Goal: Transaction & Acquisition: Book appointment/travel/reservation

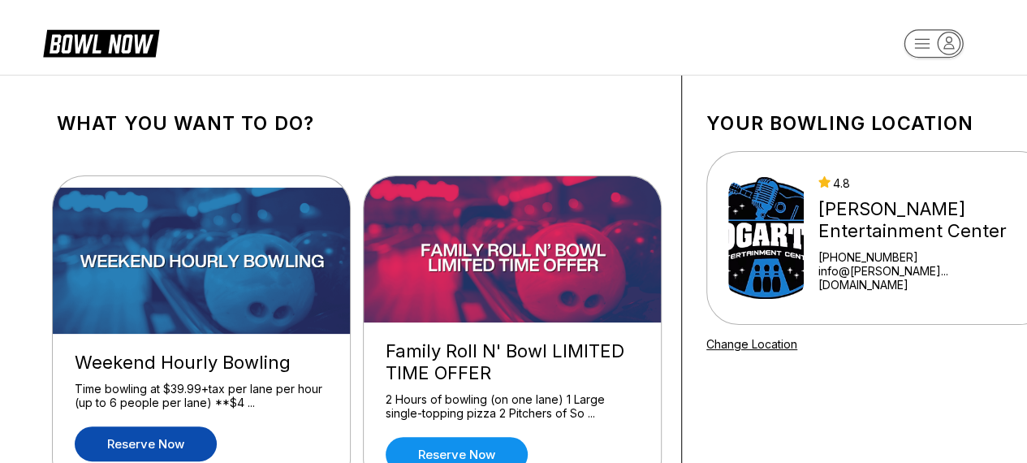
drag, startPoint x: 0, startPoint y: 0, endPoint x: 151, endPoint y: 433, distance: 459.0
click at [151, 433] on link "Reserve now" at bounding box center [146, 443] width 142 height 35
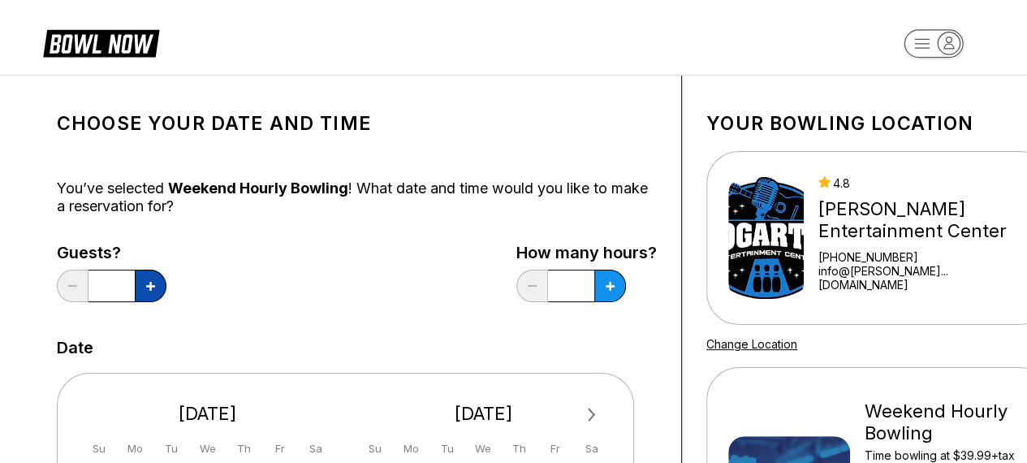
click at [160, 284] on button at bounding box center [151, 285] width 32 height 32
type input "*"
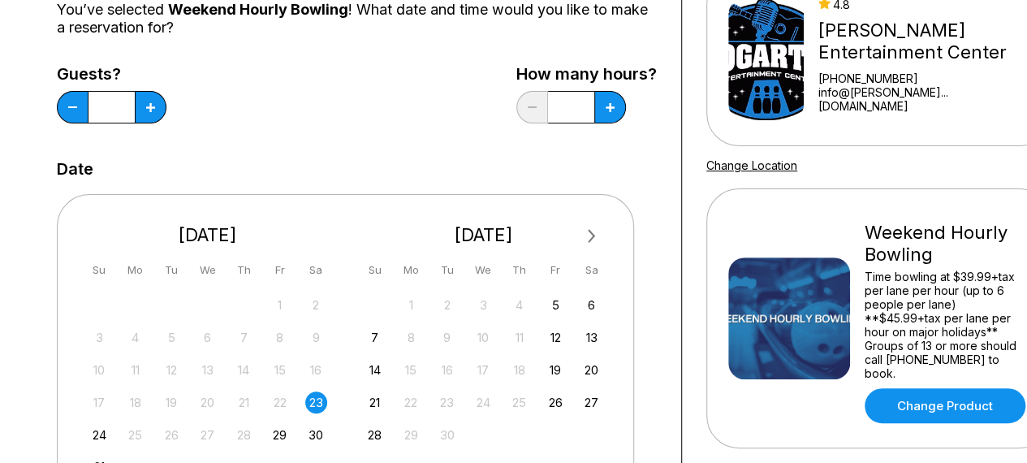
scroll to position [183, 0]
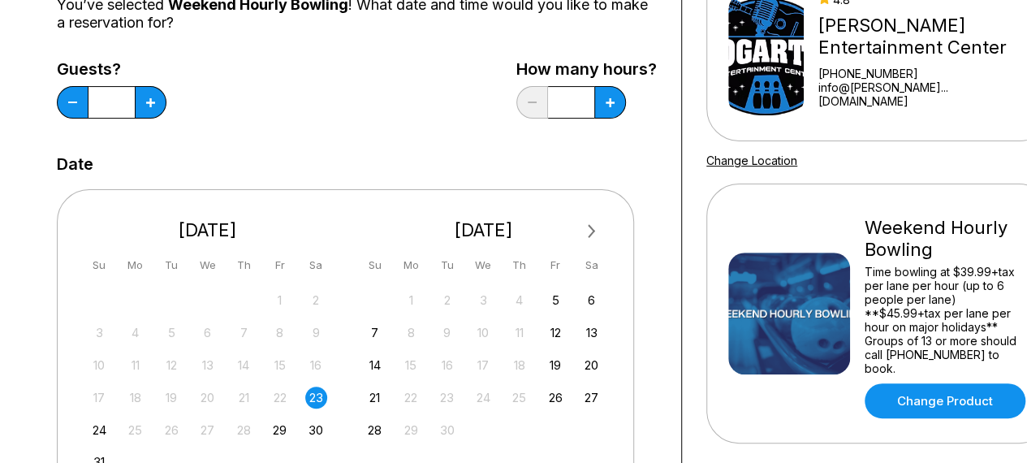
click at [312, 392] on div "23" at bounding box center [316, 397] width 22 height 22
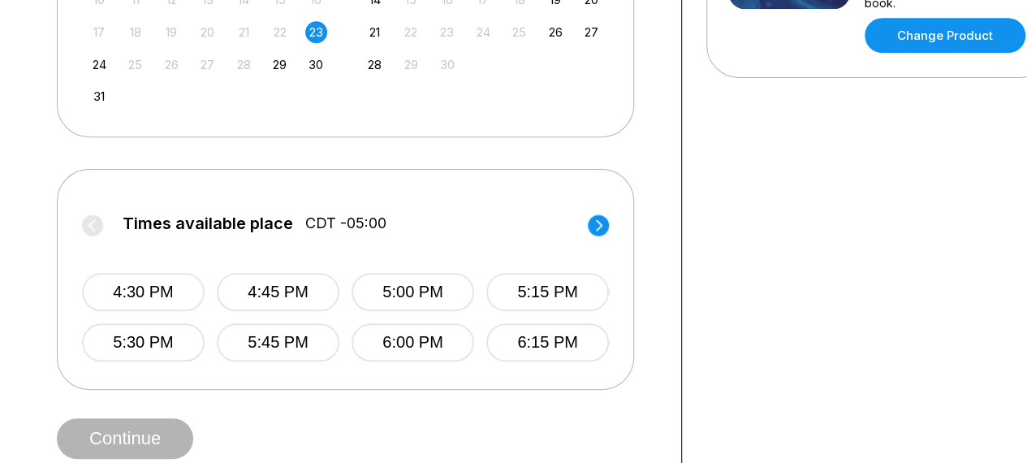
scroll to position [551, 0]
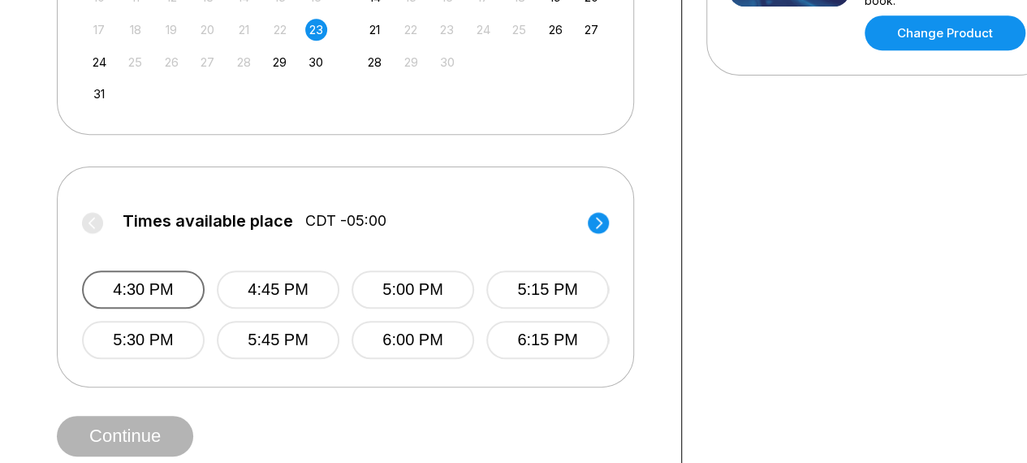
click at [151, 287] on button "4:30 PM" at bounding box center [143, 289] width 123 height 38
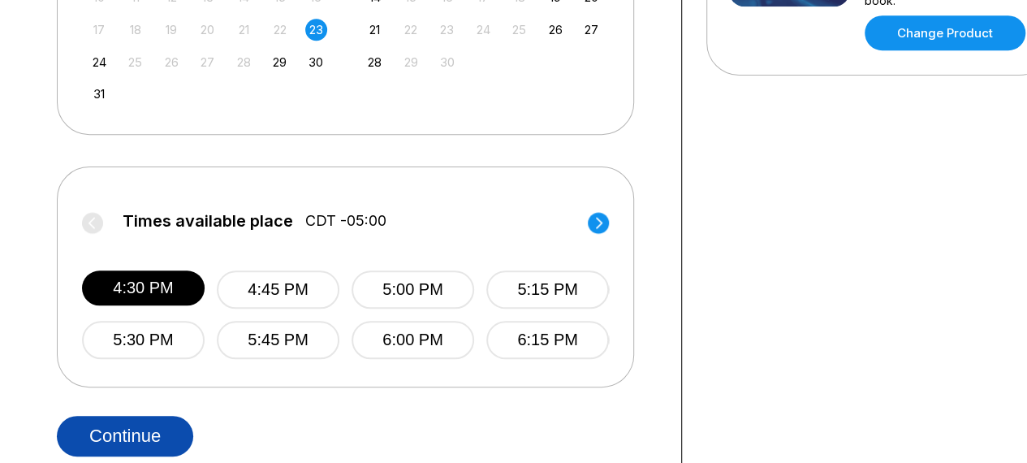
click at [123, 442] on button "Continue" at bounding box center [125, 436] width 136 height 41
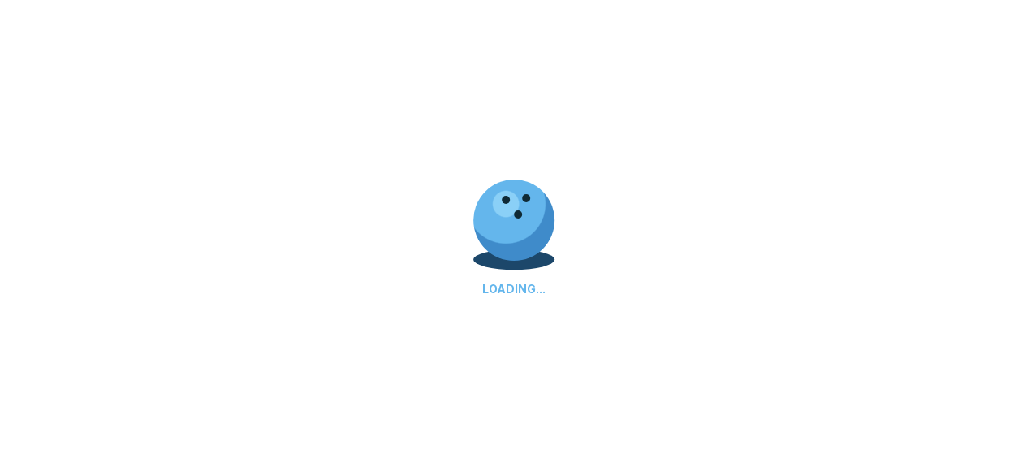
select select "**"
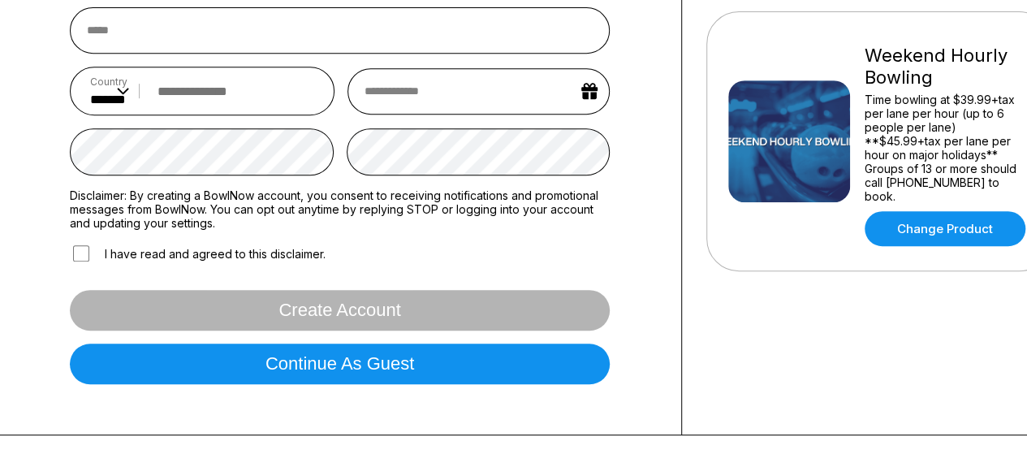
scroll to position [363, 0]
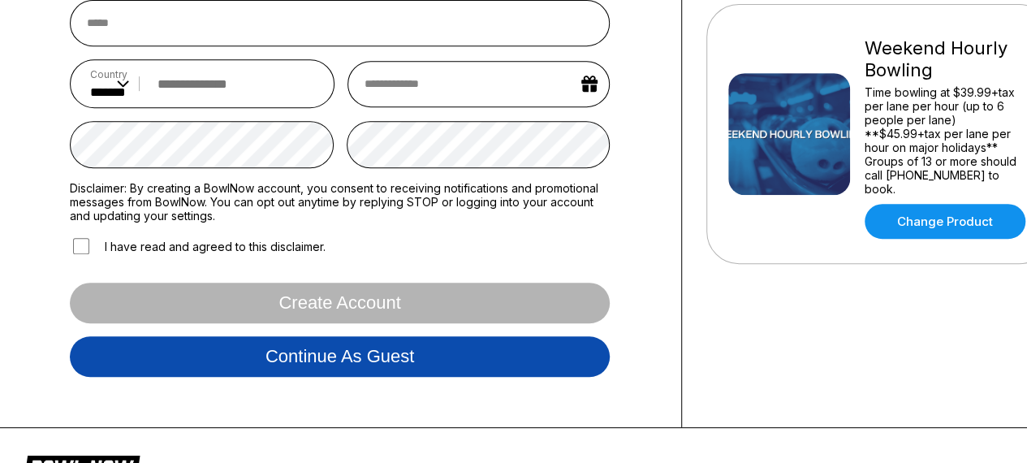
click at [226, 347] on button "Continue as guest" at bounding box center [340, 356] width 540 height 41
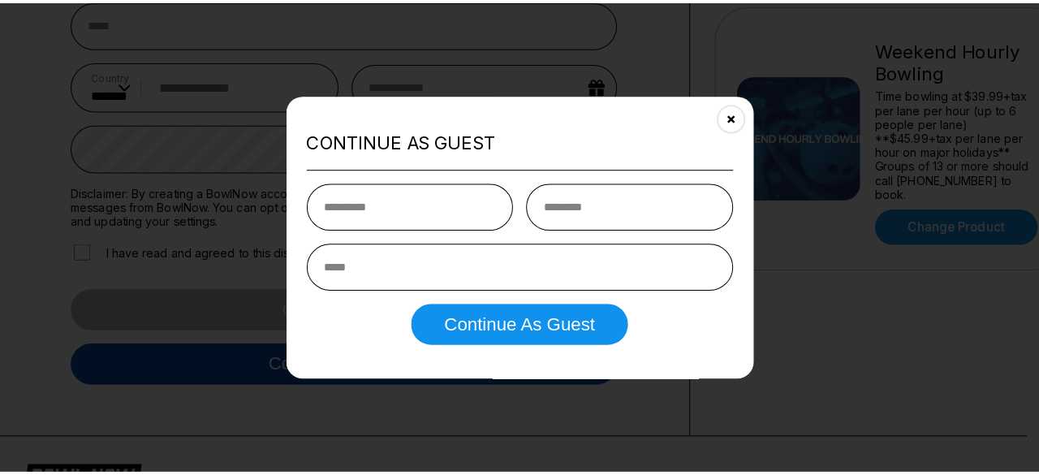
scroll to position [302, 0]
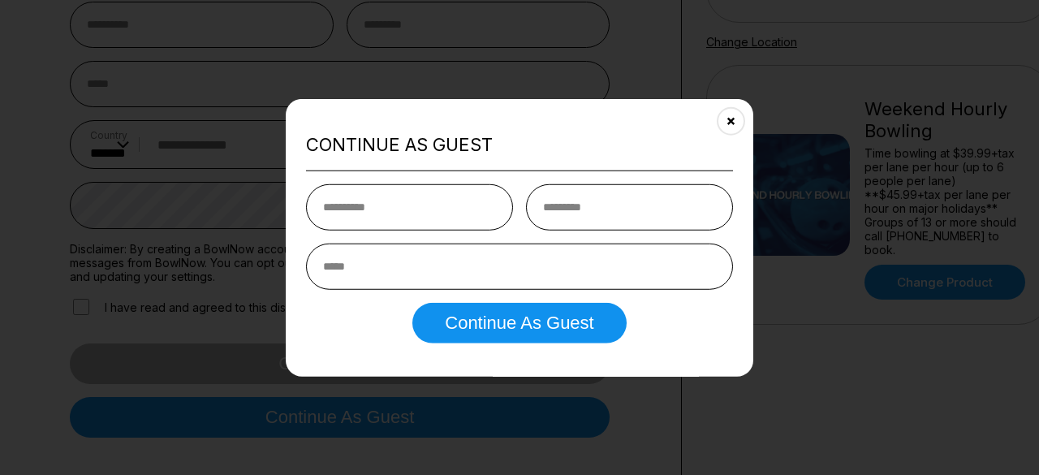
click at [376, 203] on input "text" at bounding box center [409, 207] width 207 height 46
type input "*******"
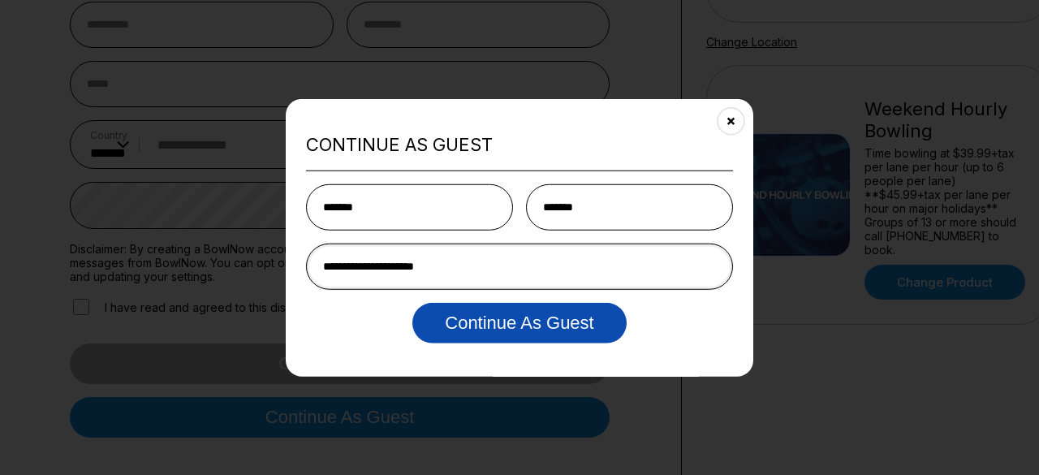
type input "**********"
click at [493, 319] on button "Continue as Guest" at bounding box center [518, 323] width 213 height 41
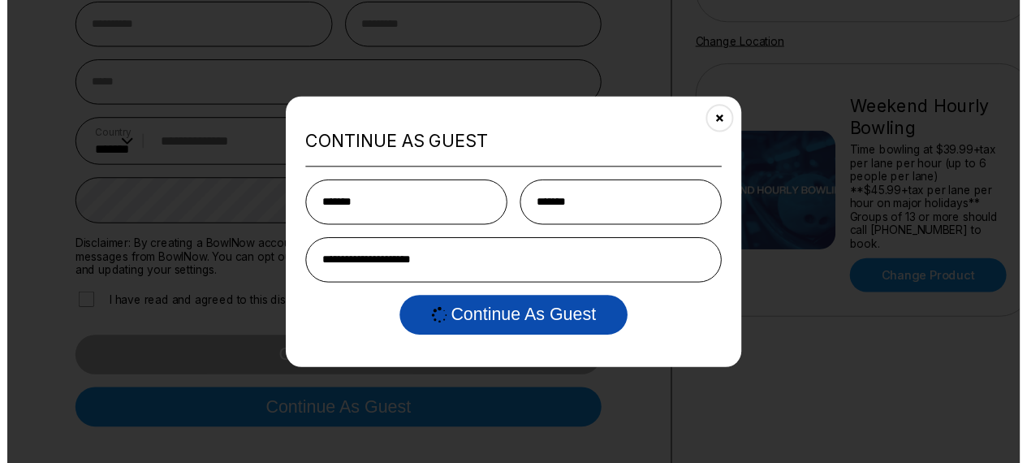
scroll to position [0, 0]
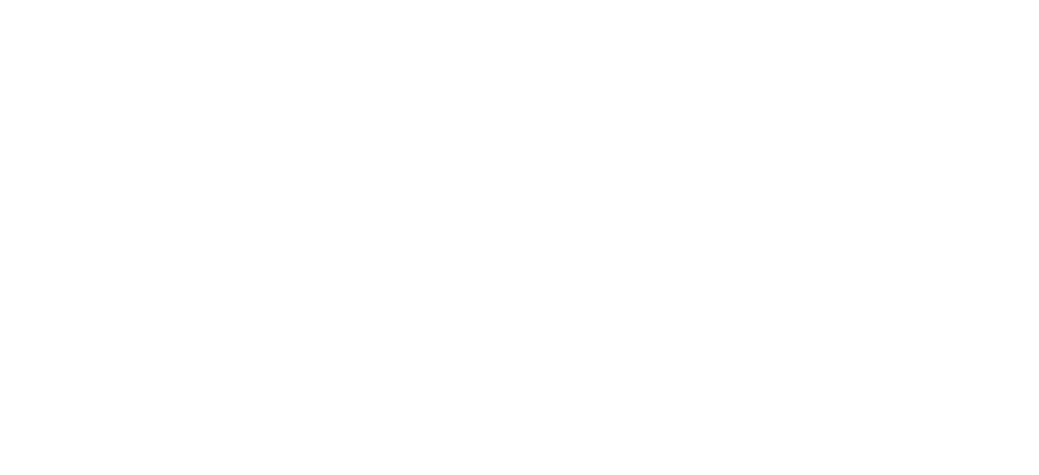
select select "**"
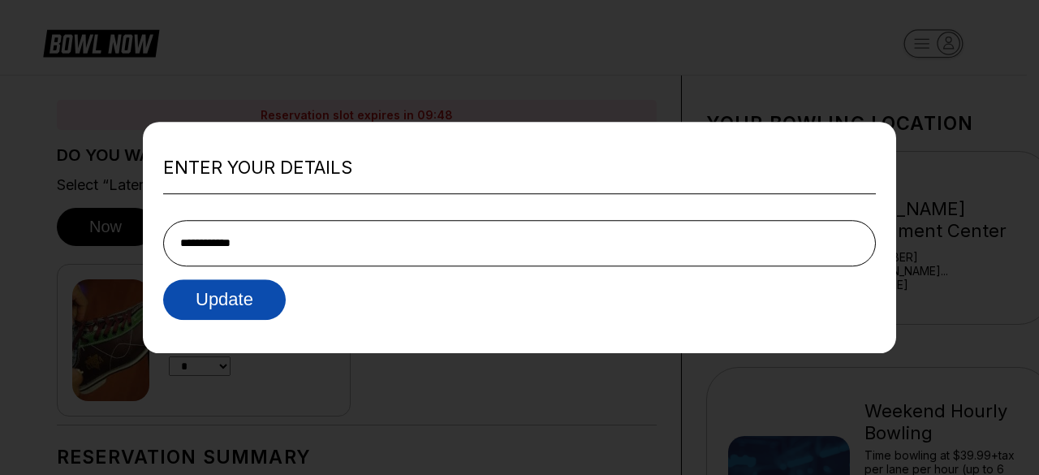
type input "**********"
click at [202, 294] on button "Update" at bounding box center [224, 299] width 123 height 41
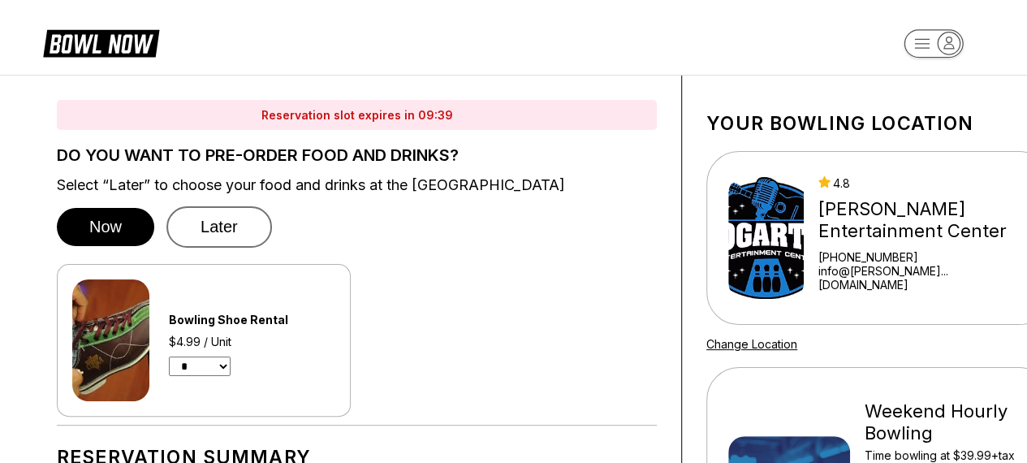
click at [218, 234] on button "Later" at bounding box center [219, 226] width 106 height 41
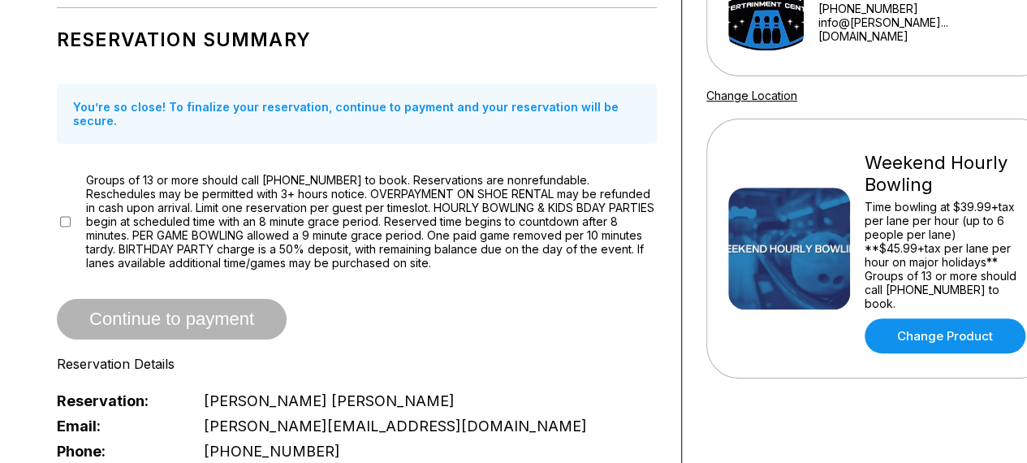
scroll to position [263, 0]
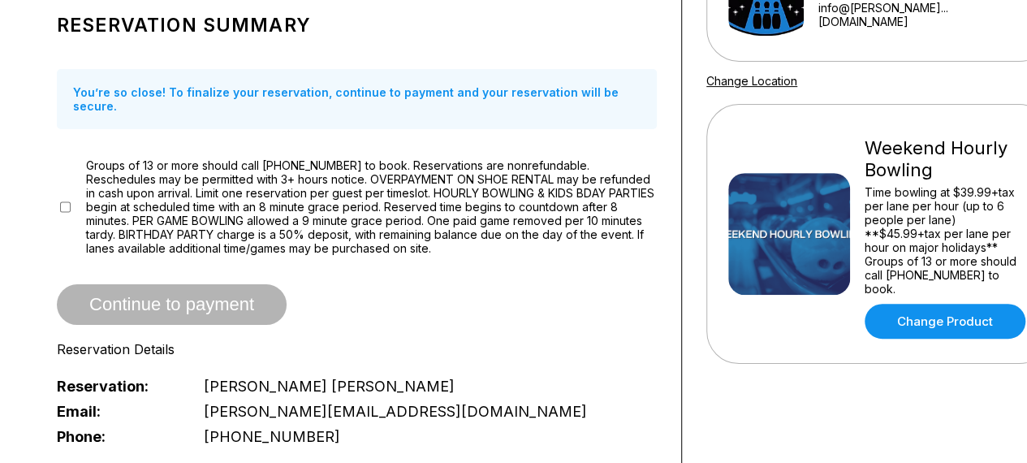
click at [162, 297] on span "Continue to payment" at bounding box center [172, 305] width 230 height 16
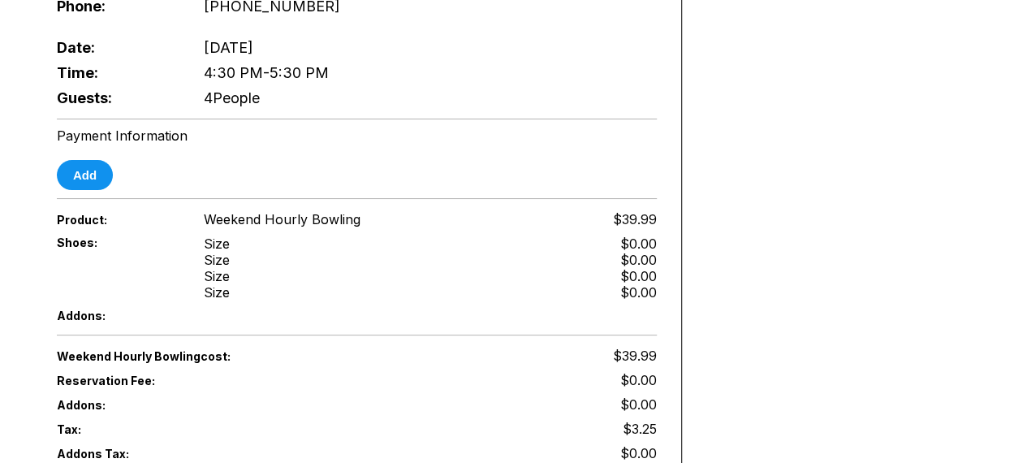
scroll to position [685, 0]
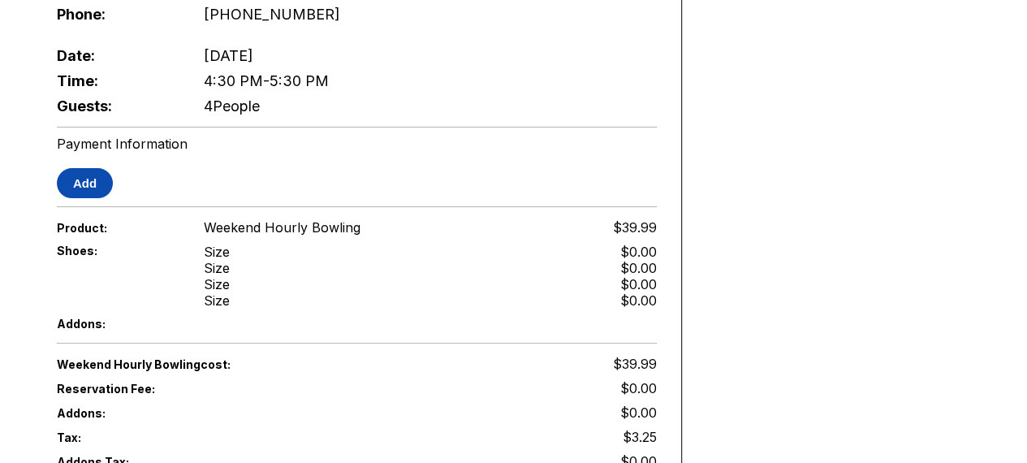
click at [83, 169] on button "Add" at bounding box center [85, 183] width 56 height 30
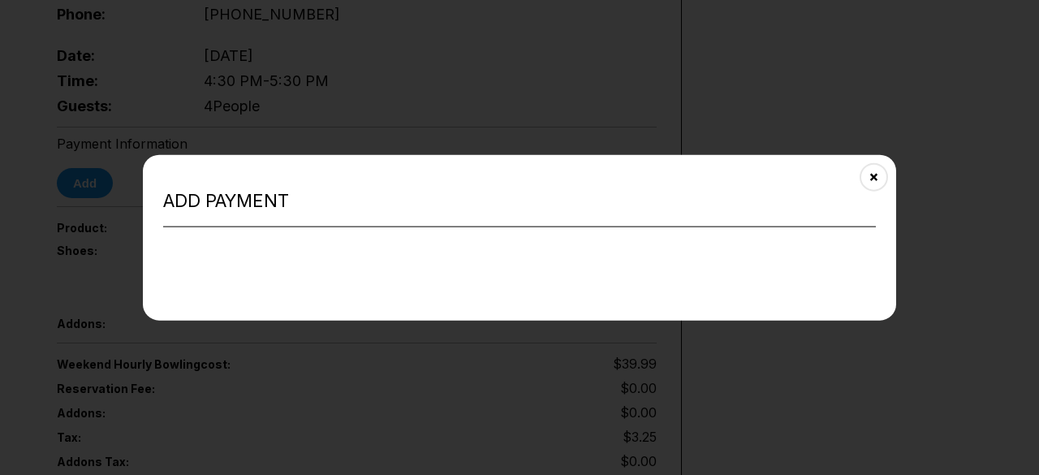
click at [263, 199] on h2 "Add payment" at bounding box center [519, 200] width 713 height 22
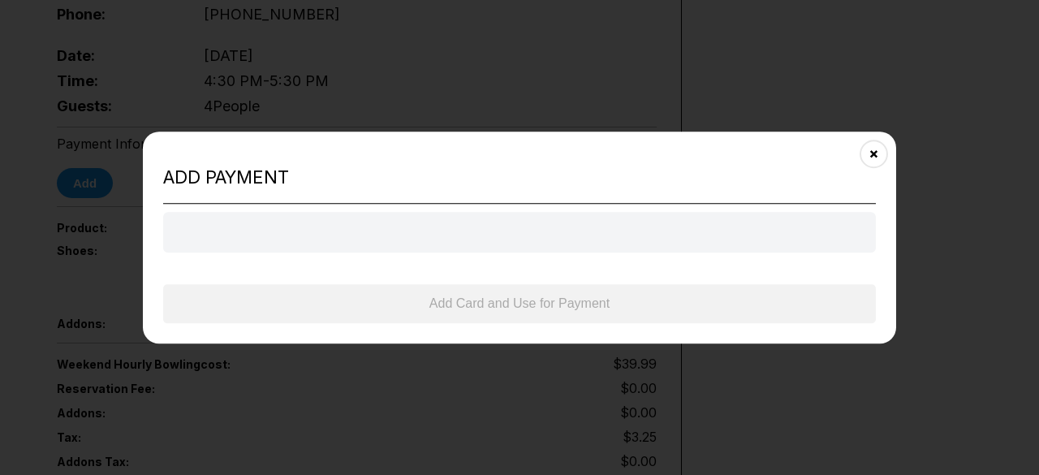
click at [441, 227] on div "Payment form" at bounding box center [519, 232] width 713 height 41
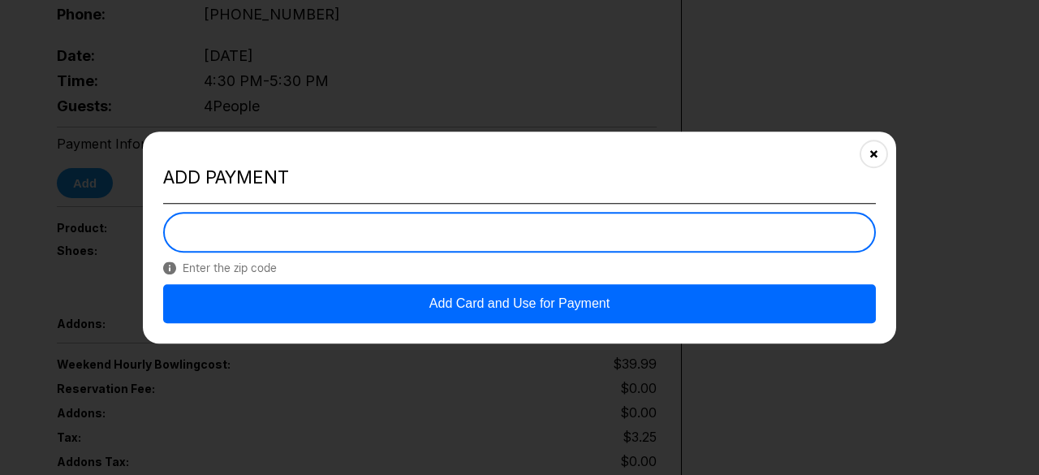
click at [477, 304] on button "Add Card and Use for Payment" at bounding box center [519, 303] width 713 height 39
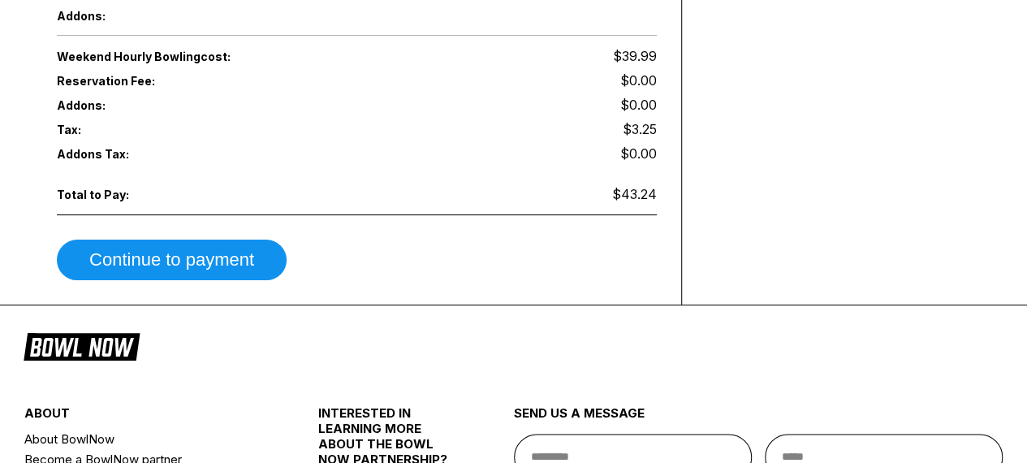
scroll to position [1055, 0]
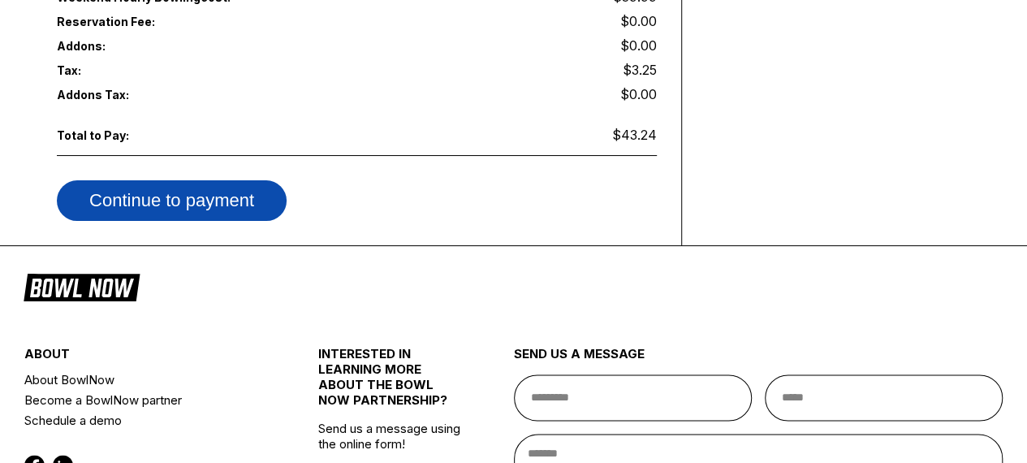
click at [205, 180] on button "Continue to payment" at bounding box center [172, 200] width 230 height 41
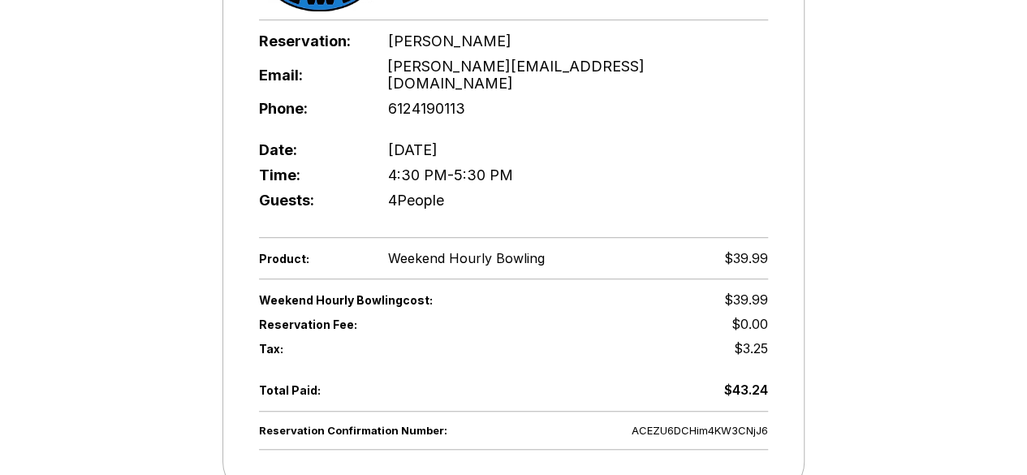
scroll to position [408, 0]
